Goal: Transaction & Acquisition: Purchase product/service

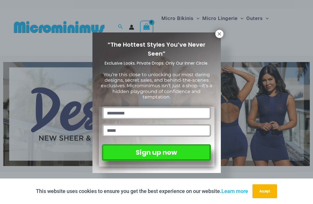
click at [219, 35] on icon at bounding box center [218, 33] width 3 height 3
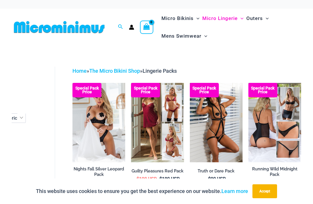
scroll to position [166, 29]
click at [264, 188] on button "Accept" at bounding box center [264, 191] width 25 height 14
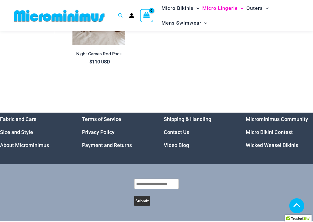
scroll to position [627, 0]
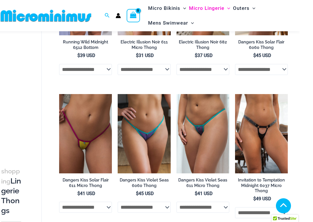
scroll to position [296, 0]
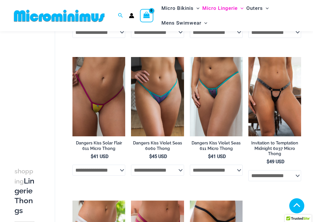
click at [207, 148] on h2 "Dangers Kiss Violet Seas 611 Micro Thong" at bounding box center [216, 145] width 53 height 11
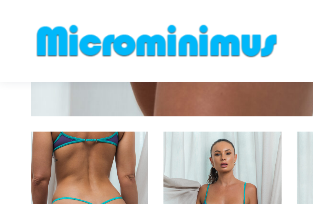
scroll to position [219, 0]
